Goal: Information Seeking & Learning: Learn about a topic

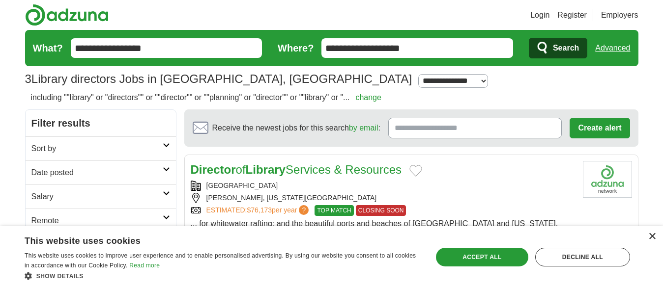
click at [650, 238] on div "×" at bounding box center [651, 236] width 7 height 7
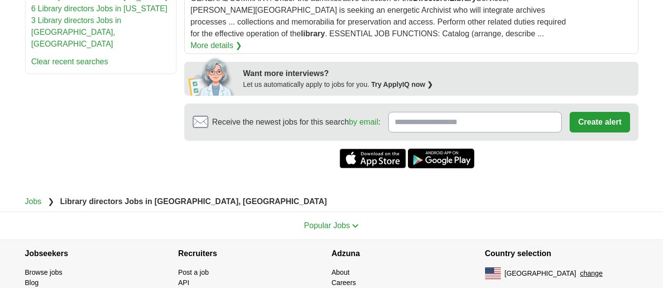
scroll to position [468, 0]
click at [356, 220] on button "Popular Jobs" at bounding box center [331, 226] width 55 height 12
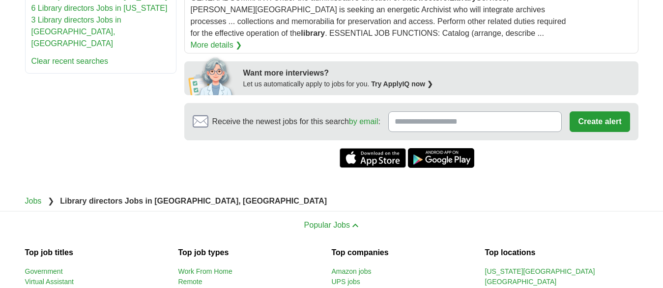
click at [80, 48] on link "3 Library directors Jobs in [GEOGRAPHIC_DATA], [GEOGRAPHIC_DATA]" at bounding box center [76, 32] width 90 height 32
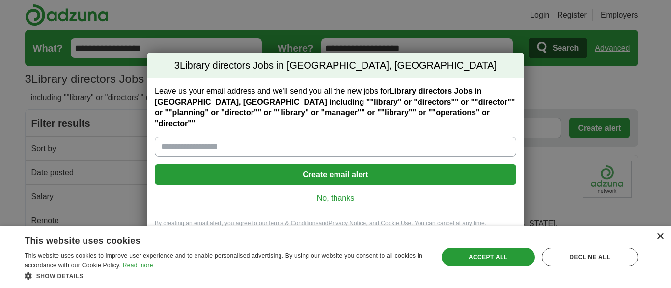
click at [662, 237] on div "×" at bounding box center [659, 236] width 7 height 7
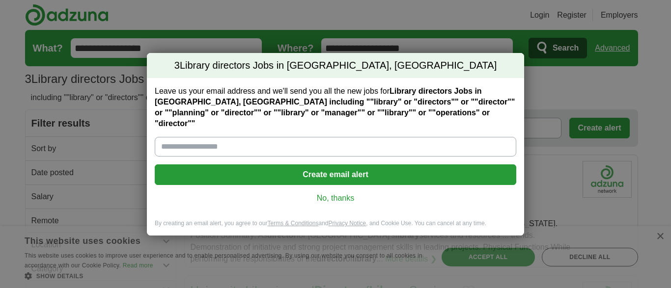
drag, startPoint x: 662, startPoint y: 237, endPoint x: 250, endPoint y: 218, distance: 412.6
click at [658, 238] on div "3 Library directors Jobs in [GEOGRAPHIC_DATA], [GEOGRAPHIC_DATA] Leave us your …" at bounding box center [335, 144] width 671 height 288
